Goal: Communication & Community: Share content

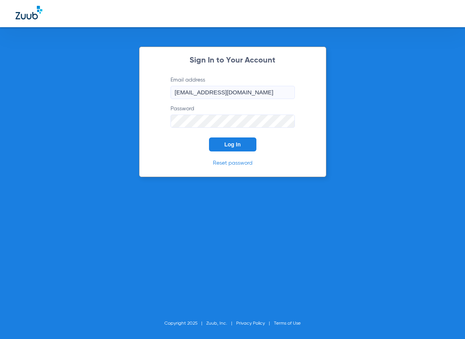
click at [233, 147] on span "Log In" at bounding box center [232, 144] width 16 height 6
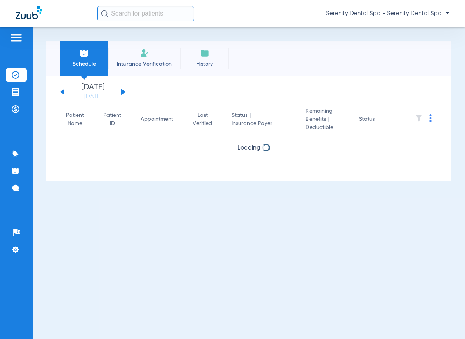
click at [14, 102] on ul "Insurance Verification Treatment Acceptance Payments & A/R" at bounding box center [16, 95] width 21 height 55
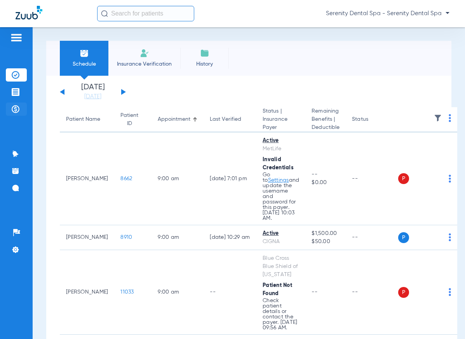
click at [12, 109] on img at bounding box center [16, 109] width 8 height 8
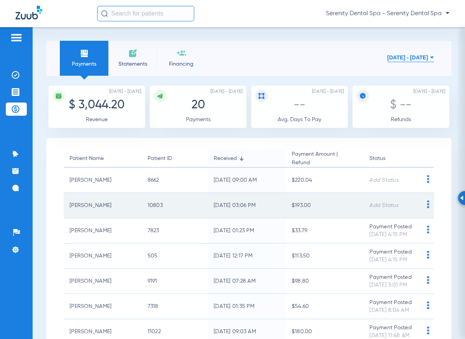
click at [425, 203] on img at bounding box center [428, 204] width 10 height 8
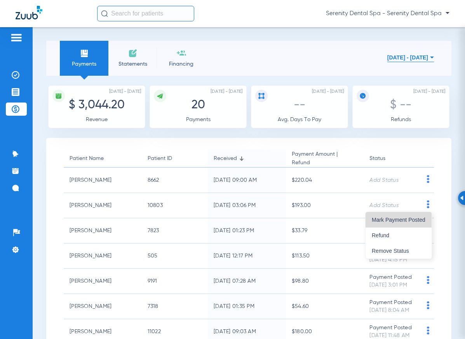
click at [409, 220] on span "Mark Payment Posted" at bounding box center [398, 219] width 54 height 5
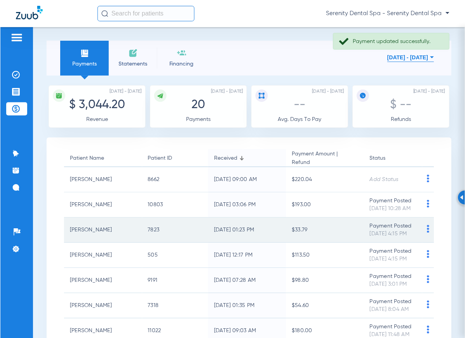
scroll to position [39, 0]
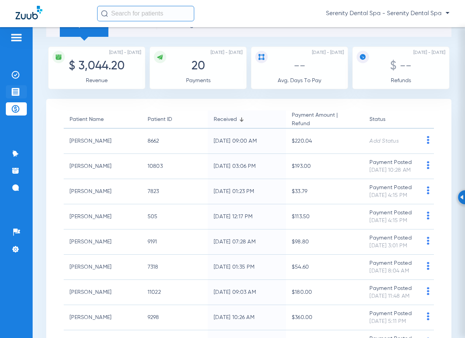
click at [7, 95] on li "Treatment Acceptance" at bounding box center [16, 91] width 21 height 13
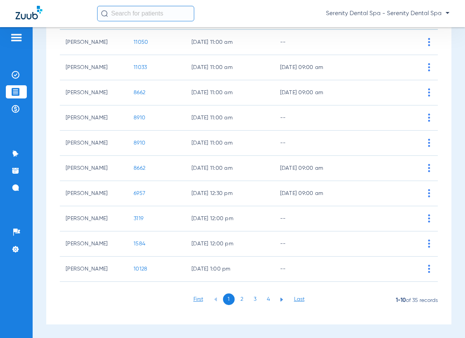
scroll to position [96, 0]
click at [240, 299] on li "2" at bounding box center [242, 299] width 12 height 12
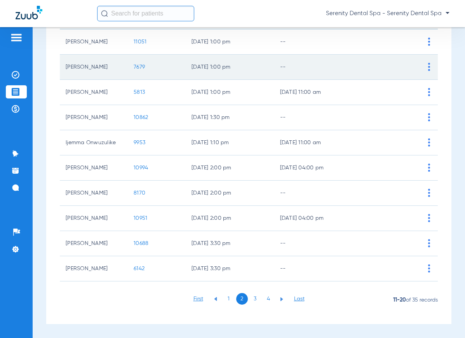
click at [138, 66] on span "7679" at bounding box center [139, 66] width 11 height 5
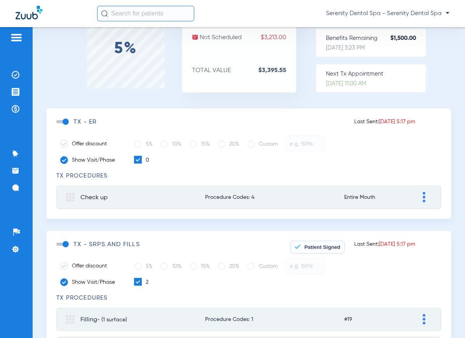
scroll to position [78, 0]
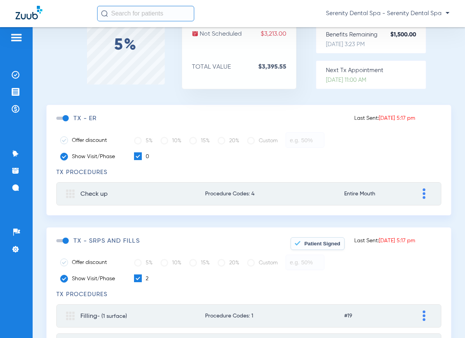
click at [67, 239] on span at bounding box center [62, 240] width 12 height 3
click at [58, 245] on input "checkbox" at bounding box center [58, 245] width 0 height 0
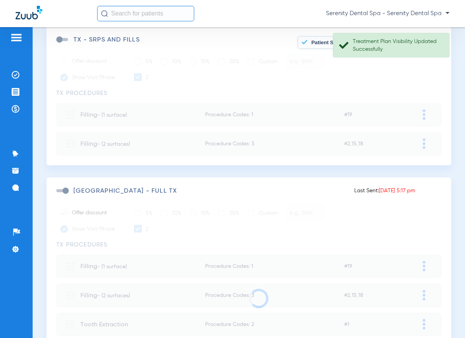
scroll to position [349, 0]
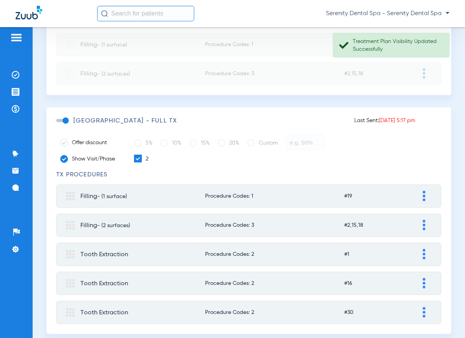
click at [66, 119] on span at bounding box center [62, 120] width 12 height 3
click at [58, 125] on input "checkbox" at bounding box center [58, 125] width 0 height 0
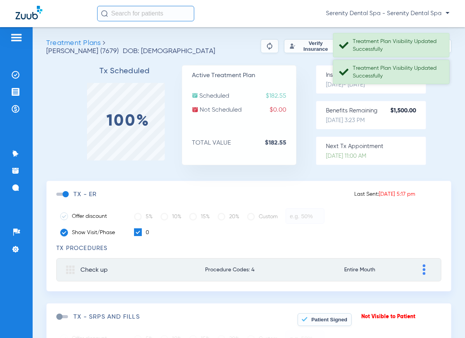
scroll to position [0, 0]
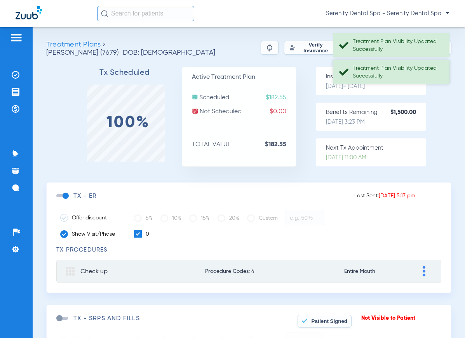
drag, startPoint x: 408, startPoint y: 50, endPoint x: 408, endPoint y: 68, distance: 17.9
click at [408, 52] on div "Treatment Plan Visibility Updated Successfully" at bounding box center [397, 46] width 90 height 16
click at [408, 68] on div "Treatment Plan Visibility Updated Successfully" at bounding box center [397, 72] width 90 height 16
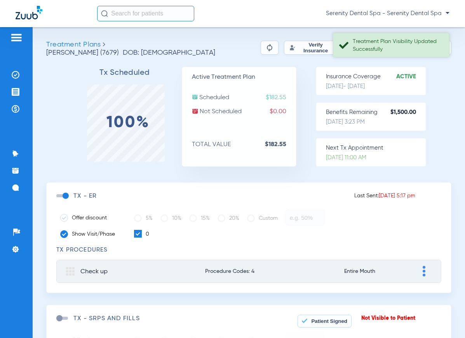
click at [409, 42] on div "Treatment Plan Visibility Updated Successfully" at bounding box center [397, 46] width 90 height 16
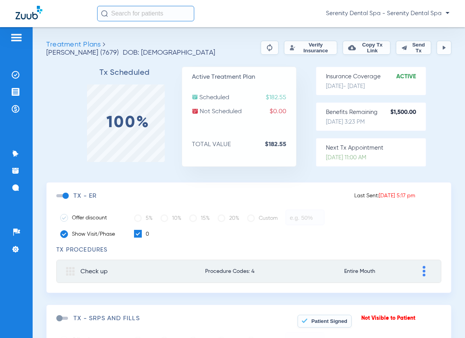
click at [444, 46] on button at bounding box center [443, 48] width 15 height 14
click at [436, 46] on button at bounding box center [443, 48] width 15 height 14
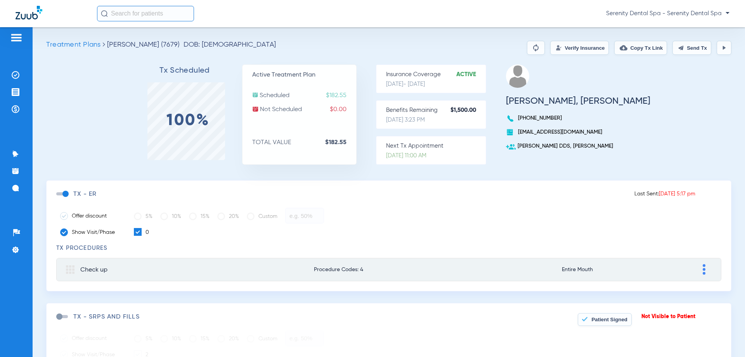
click at [464, 47] on button "Send Tx" at bounding box center [692, 48] width 39 height 14
click at [464, 45] on button "Copy Tx Link" at bounding box center [640, 48] width 53 height 14
click at [13, 191] on img at bounding box center [16, 188] width 8 height 8
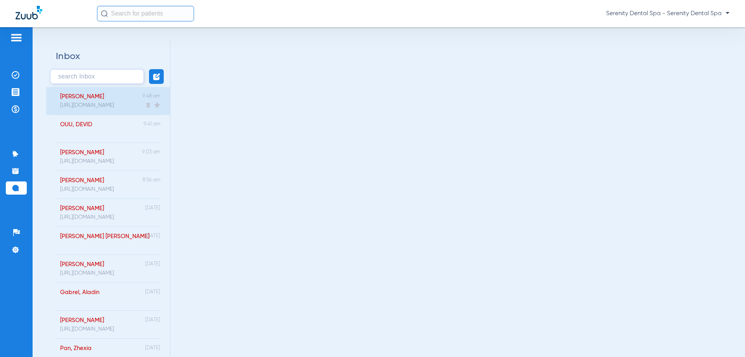
click at [96, 105] on div "https://patient.zuub.com/patient/bP4TLpLZyxiZQMy5S5Ln/office/17004429/practice/…" at bounding box center [87, 105] width 54 height 6
click at [96, 105] on div "Jones, Nicole 10:41 am" at bounding box center [108, 101] width 124 height 28
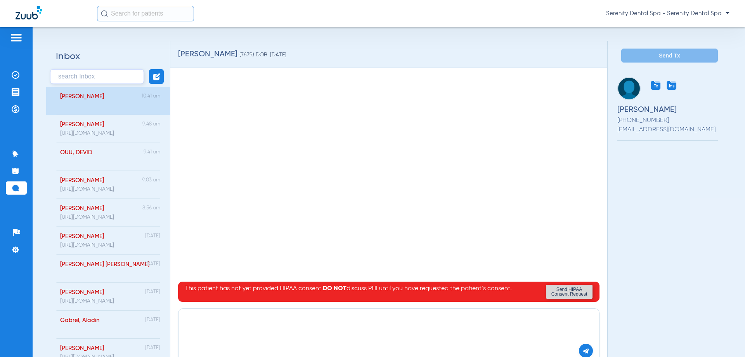
paste textarea "https://patient.zuub.com/patient/rEkSV2vSOLUOlRfzfE9y/office/17004429/practice/…"
type textarea "https://patient.zuub.com/patient/rEkSV2vSOLUOlRfzfE9y/office/17004429/practice/…"
click at [464, 338] on img at bounding box center [586, 350] width 7 height 7
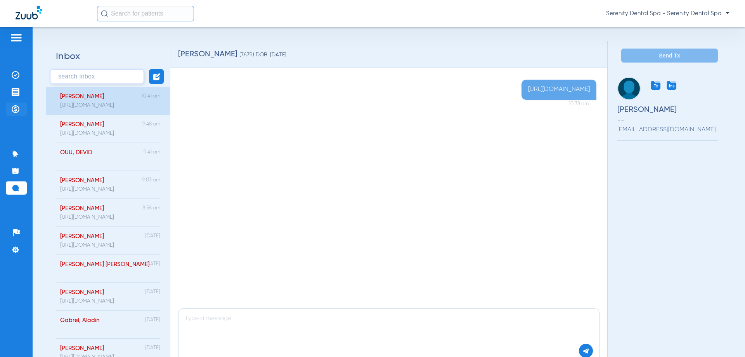
click at [12, 93] on img at bounding box center [16, 92] width 8 height 8
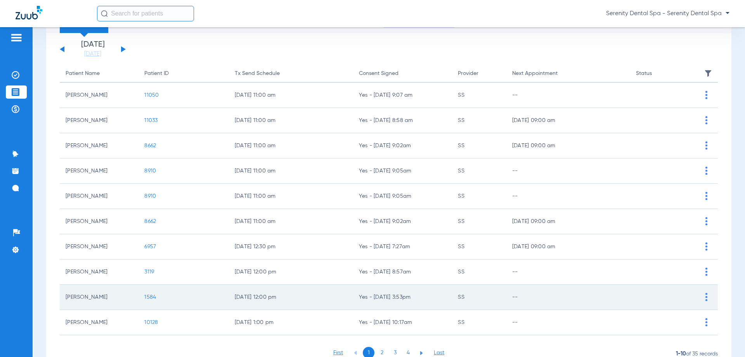
scroll to position [78, 0]
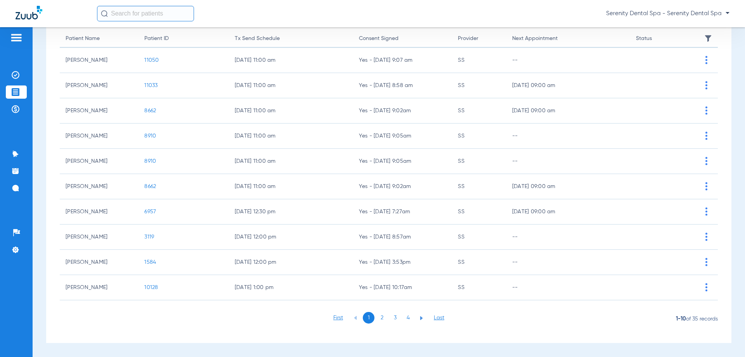
click at [378, 319] on li "2" at bounding box center [382, 318] width 12 height 12
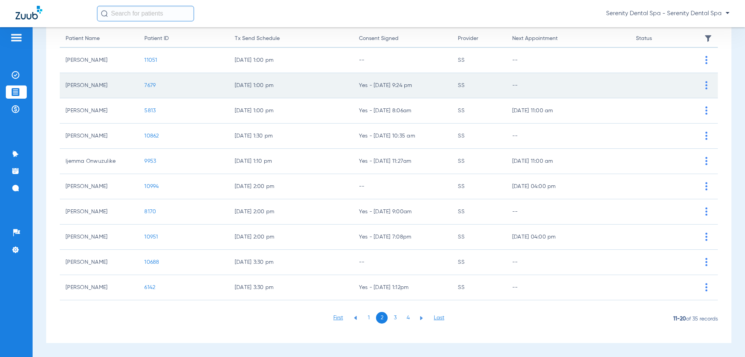
click at [145, 86] on span "7679" at bounding box center [149, 85] width 11 height 5
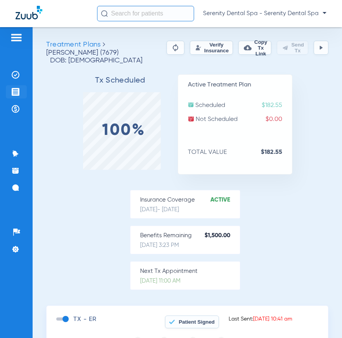
click at [14, 97] on li "Treatment Acceptance" at bounding box center [16, 91] width 21 height 13
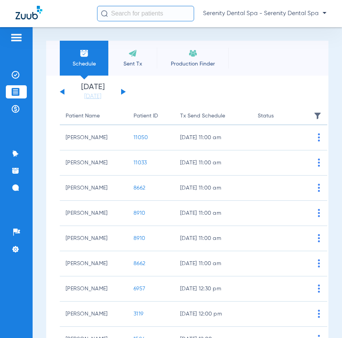
scroll to position [96, 0]
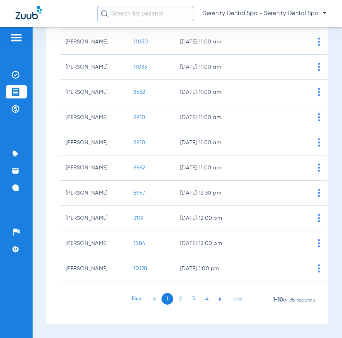
click at [181, 300] on li "2" at bounding box center [181, 299] width 12 height 12
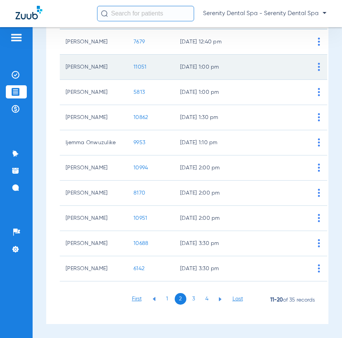
click at [141, 67] on span "11051" at bounding box center [140, 66] width 13 height 5
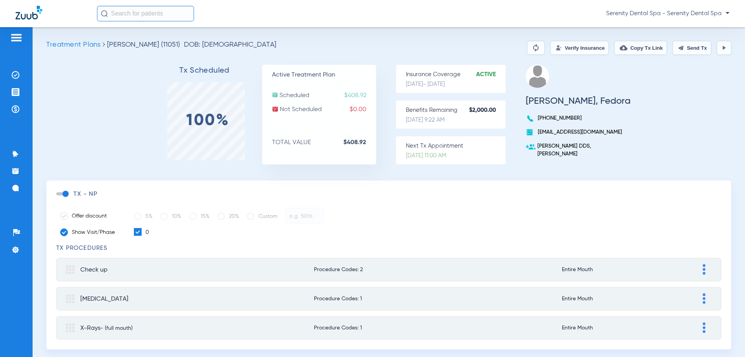
click at [692, 44] on button "Send Tx" at bounding box center [692, 48] width 39 height 14
click at [15, 84] on ul "Insurance Verification Treatment Acceptance Payments & A/R" at bounding box center [16, 95] width 21 height 55
click at [14, 86] on li "Treatment Acceptance" at bounding box center [16, 91] width 21 height 13
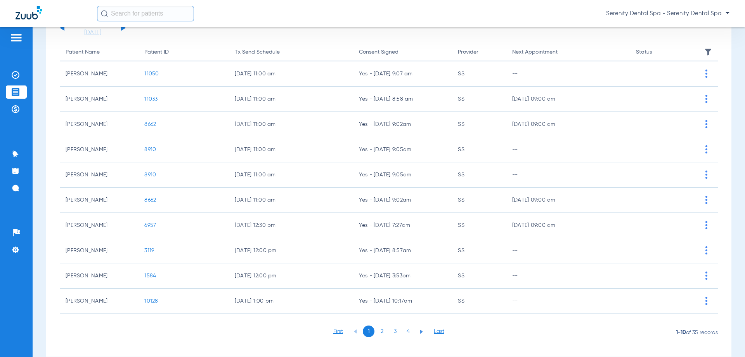
scroll to position [78, 0]
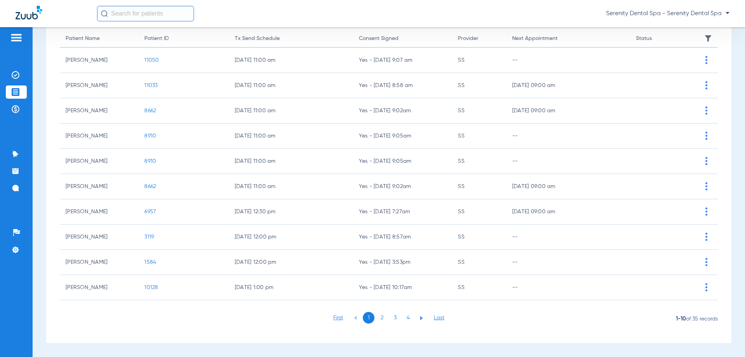
click at [382, 318] on li "2" at bounding box center [382, 318] width 12 height 12
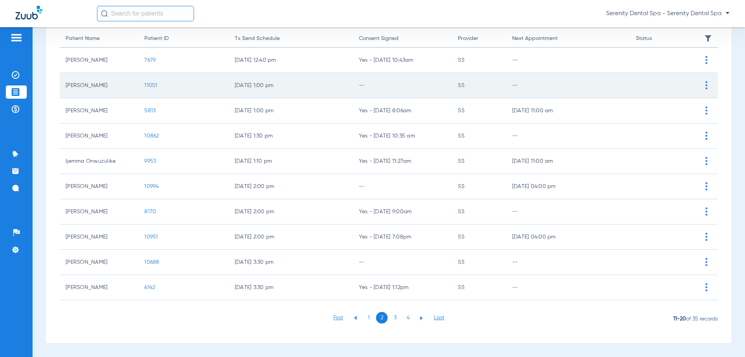
click at [145, 85] on span "11051" at bounding box center [150, 85] width 13 height 5
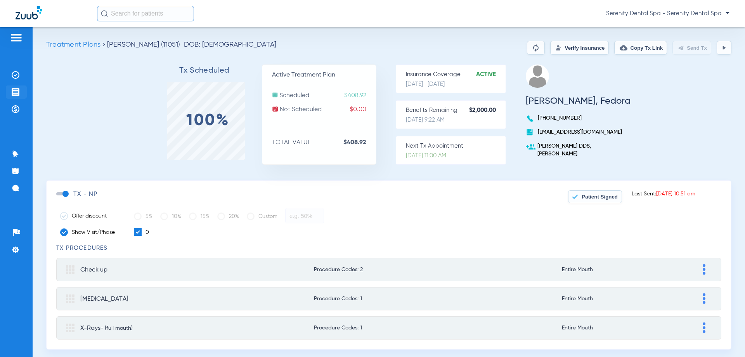
click at [19, 88] on img at bounding box center [16, 92] width 8 height 8
